Goal: Navigation & Orientation: Find specific page/section

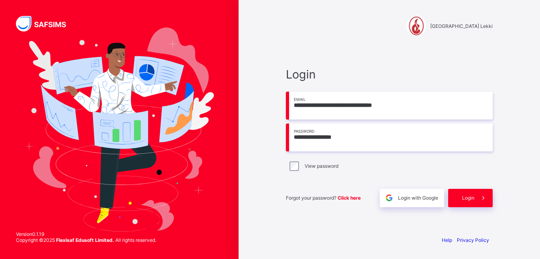
click at [290, 141] on input "**********" at bounding box center [389, 137] width 207 height 28
click at [270, 195] on div "**********" at bounding box center [389, 129] width 239 height 259
click at [464, 197] on span "Login" at bounding box center [468, 198] width 12 height 6
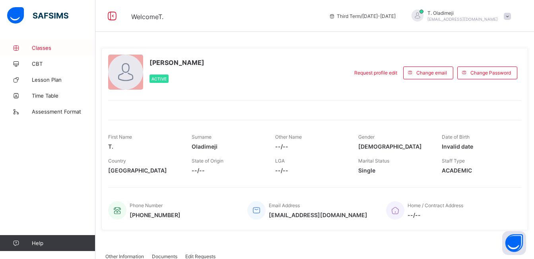
click at [43, 44] on link "Classes" at bounding box center [47, 48] width 95 height 16
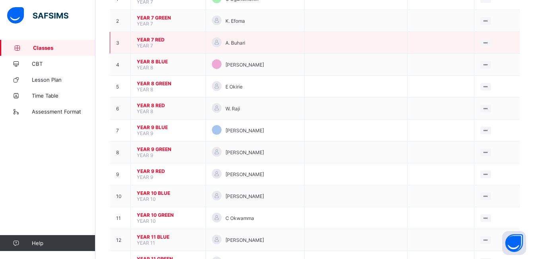
scroll to position [139, 0]
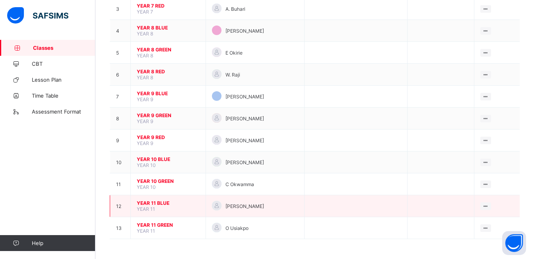
click at [158, 202] on span "YEAR 11 BLUE" at bounding box center [168, 203] width 63 height 6
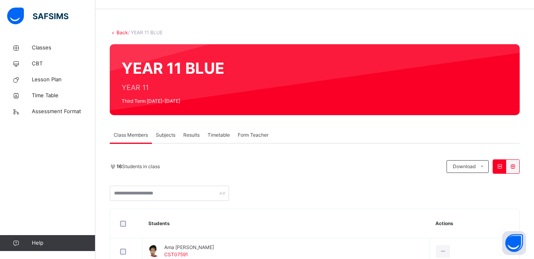
scroll to position [22, 0]
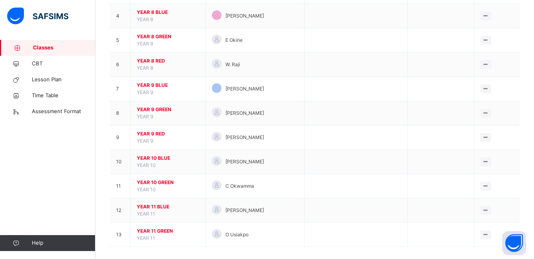
scroll to position [171, 0]
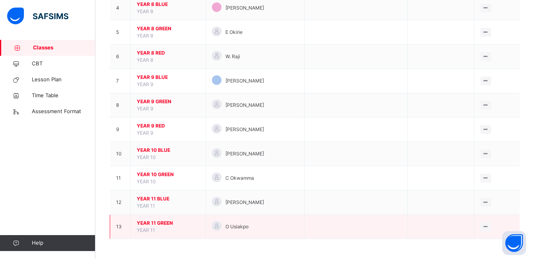
click at [156, 224] on span "YEAR 11 GREEN" at bounding box center [168, 222] width 63 height 7
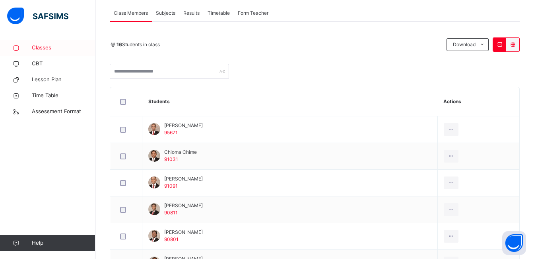
scroll to position [144, 0]
click at [38, 46] on span "Classes" at bounding box center [64, 48] width 64 height 8
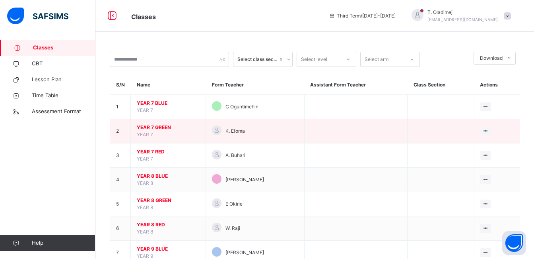
scroll to position [171, 0]
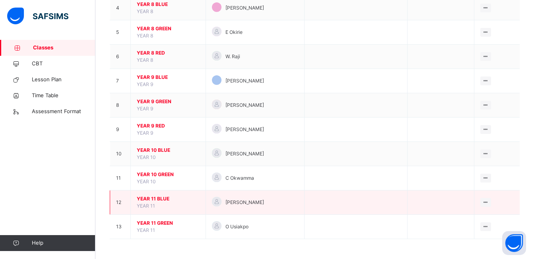
click at [153, 196] on span "YEAR 11 BLUE" at bounding box center [168, 198] width 63 height 7
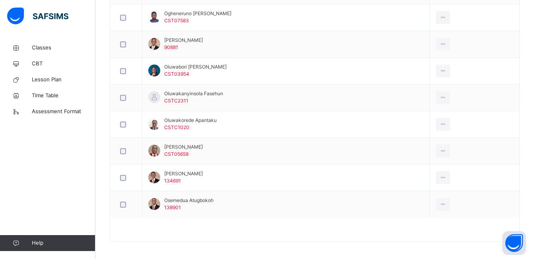
scroll to position [472, 0]
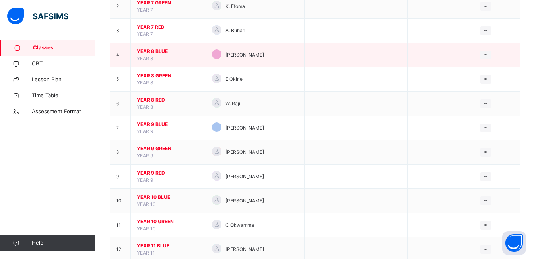
scroll to position [171, 0]
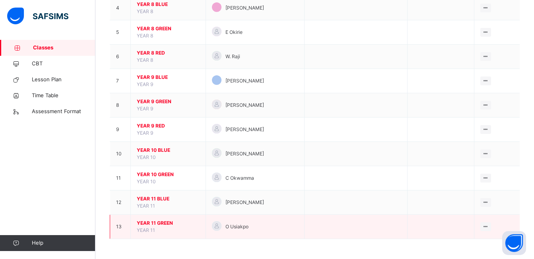
click at [158, 223] on span "YEAR 11 GREEN" at bounding box center [168, 222] width 63 height 7
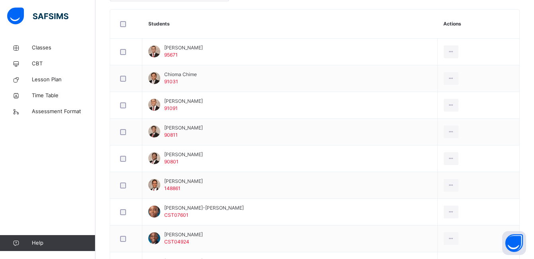
scroll to position [220, 0]
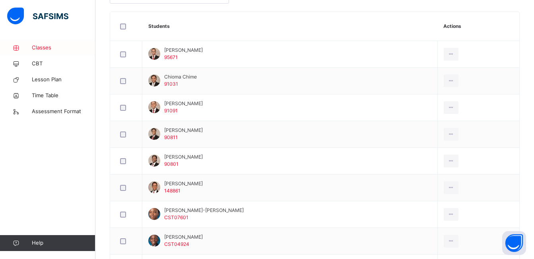
click at [40, 45] on span "Classes" at bounding box center [64, 48] width 64 height 8
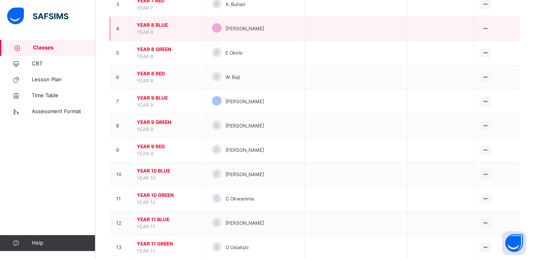
scroll to position [171, 0]
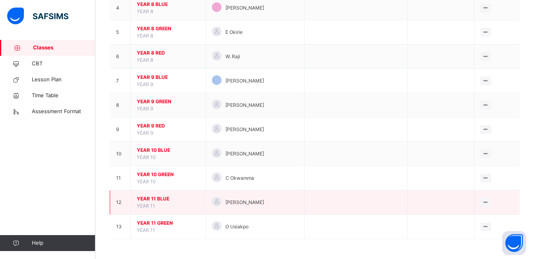
click at [166, 196] on span "YEAR 11 BLUE" at bounding box center [168, 198] width 63 height 7
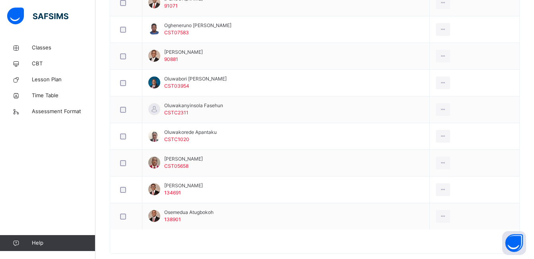
scroll to position [458, 0]
